Goal: Information Seeking & Learning: Check status

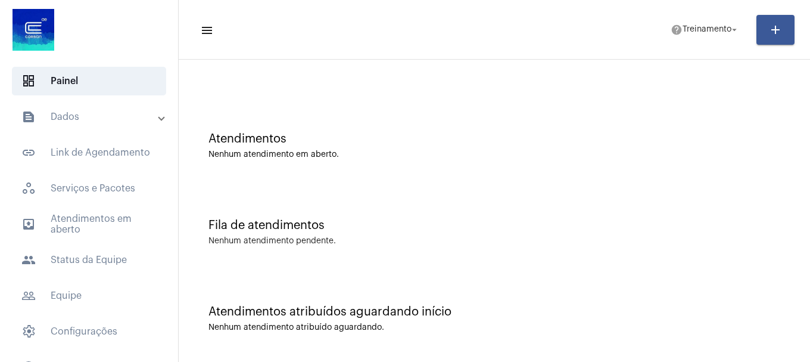
scroll to position [38, 0]
click at [411, 199] on div "Fila de atendimentos Nenhum atendimento pendente." at bounding box center [495, 226] width 620 height 86
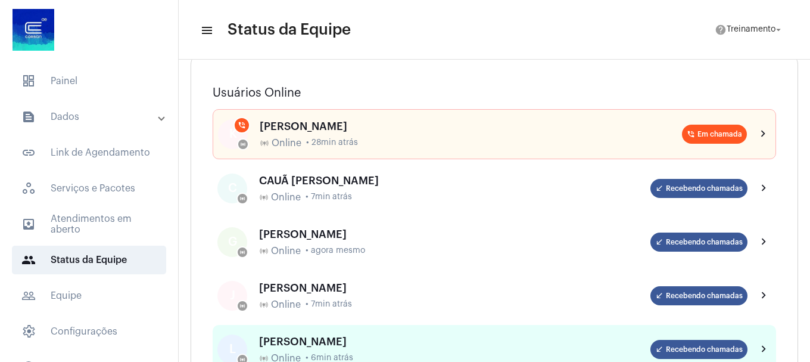
scroll to position [60, 0]
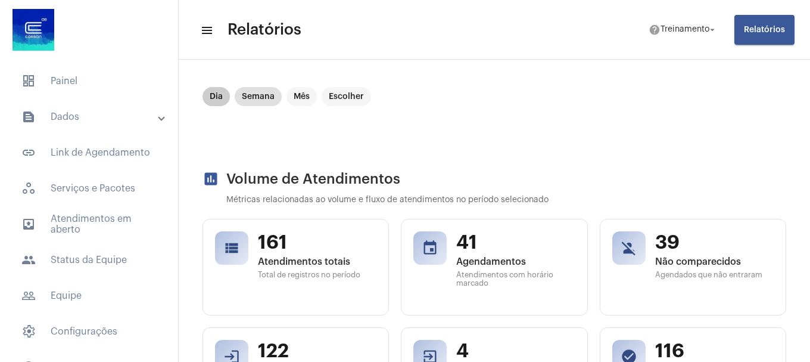
click at [217, 94] on mat-chip "Dia" at bounding box center [216, 96] width 27 height 19
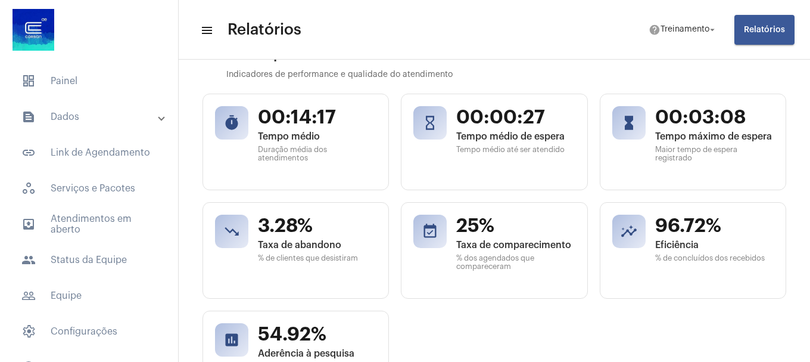
scroll to position [536, 0]
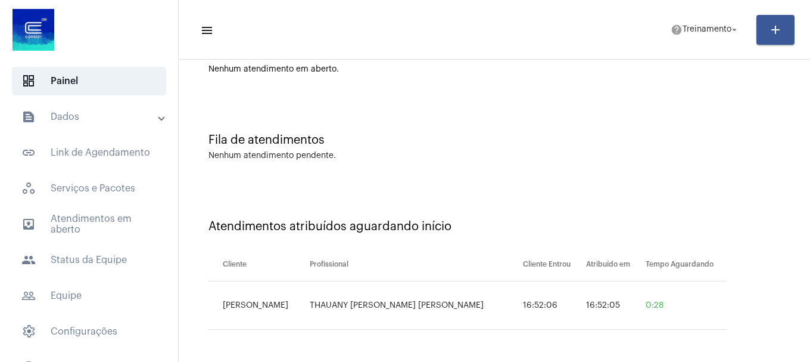
scroll to position [38, 0]
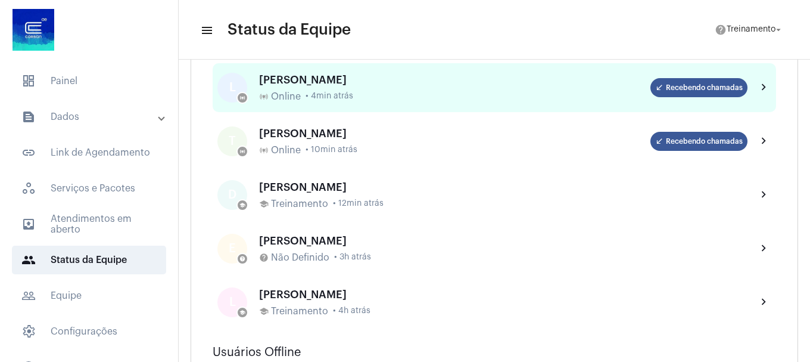
scroll to position [119, 0]
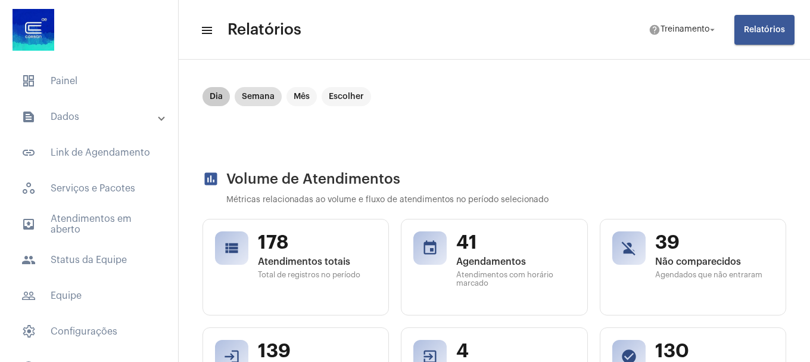
click at [218, 95] on mat-chip "Dia" at bounding box center [216, 96] width 27 height 19
click at [220, 98] on mat-chip "Dia" at bounding box center [216, 96] width 27 height 19
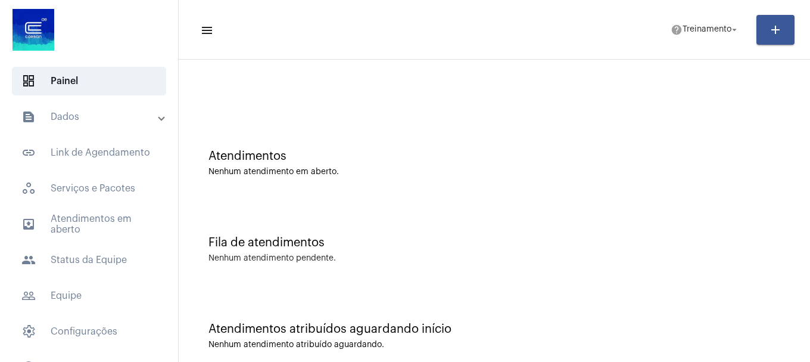
scroll to position [38, 0]
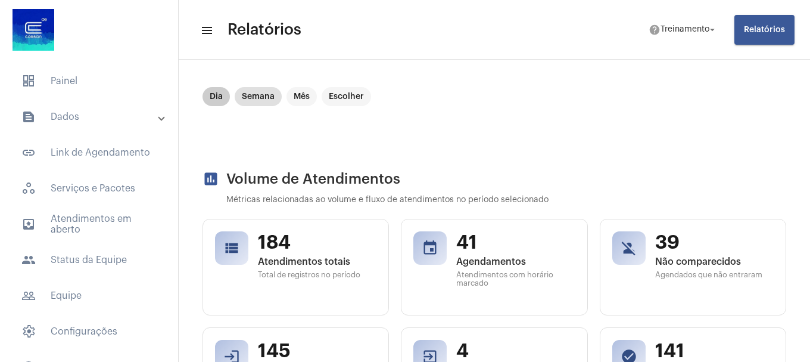
click at [219, 95] on mat-chip "Dia" at bounding box center [216, 96] width 27 height 19
click at [214, 92] on mat-chip "Dia" at bounding box center [216, 96] width 27 height 19
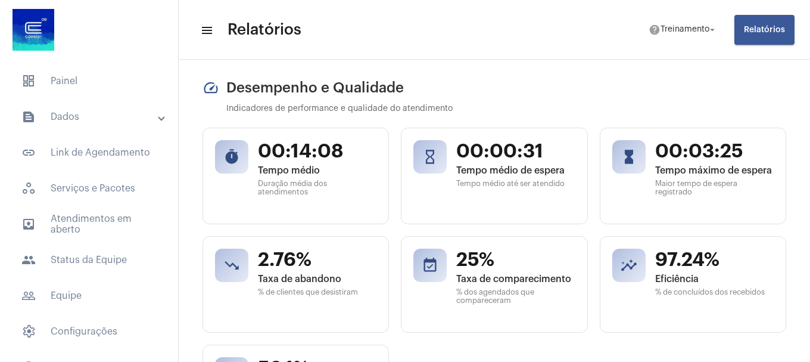
scroll to position [536, 0]
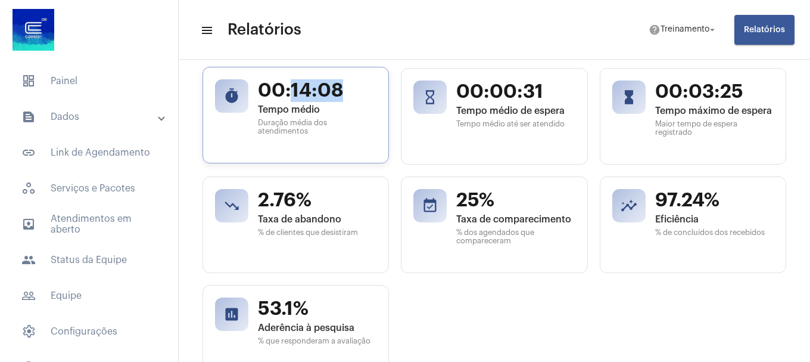
drag, startPoint x: 292, startPoint y: 86, endPoint x: 356, endPoint y: 91, distance: 63.3
click at [356, 91] on span "00:14:08" at bounding box center [317, 90] width 119 height 23
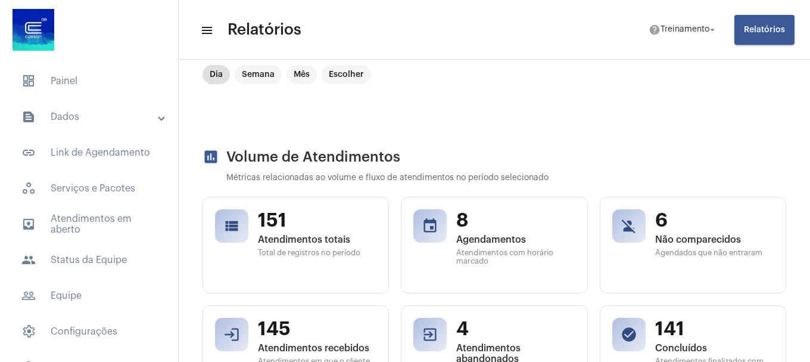
scroll to position [0, 0]
